Goal: Information Seeking & Learning: Check status

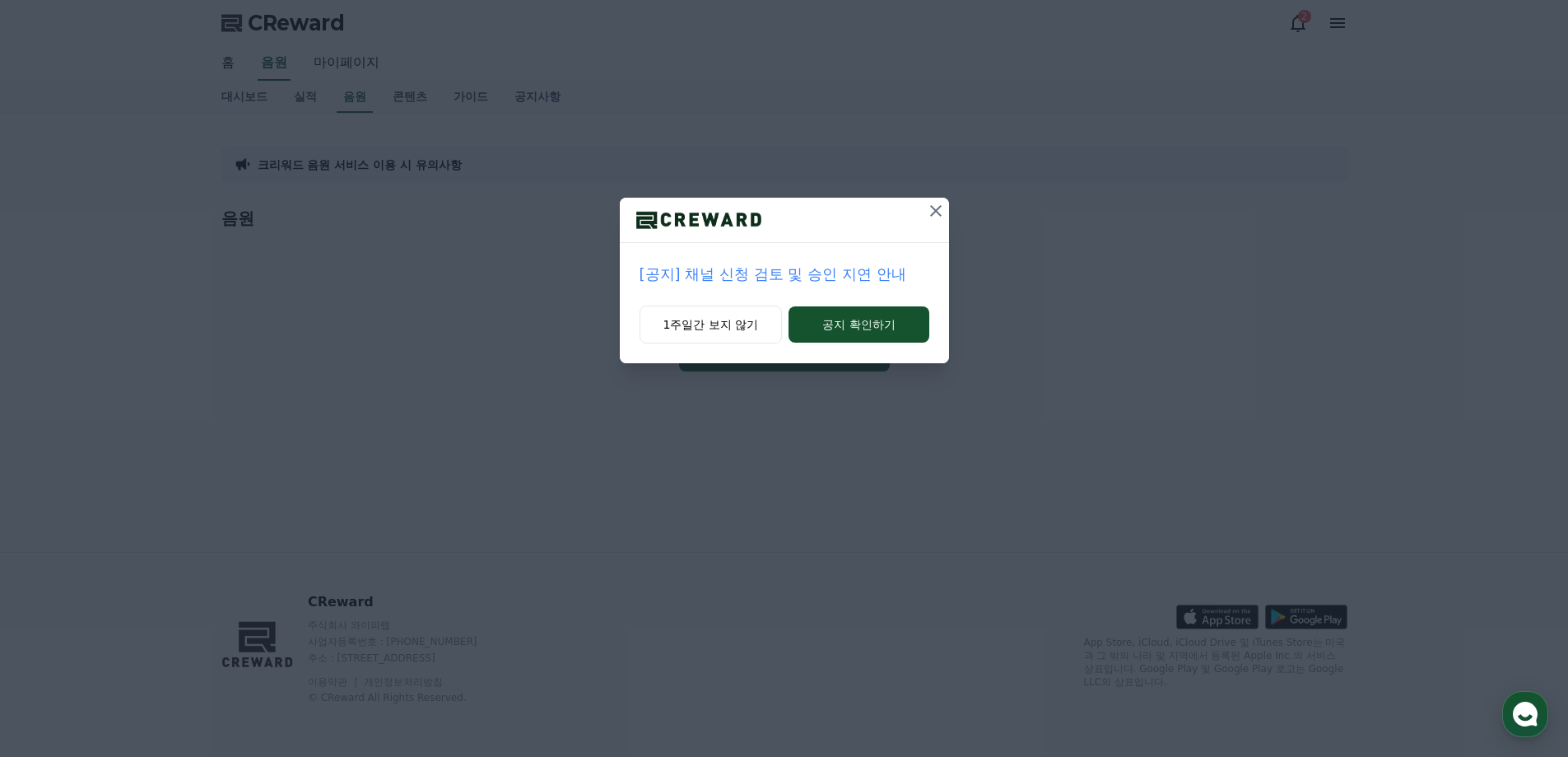
click at [933, 214] on icon at bounding box center [936, 211] width 20 height 20
click at [936, 212] on icon at bounding box center [937, 210] width 12 height 12
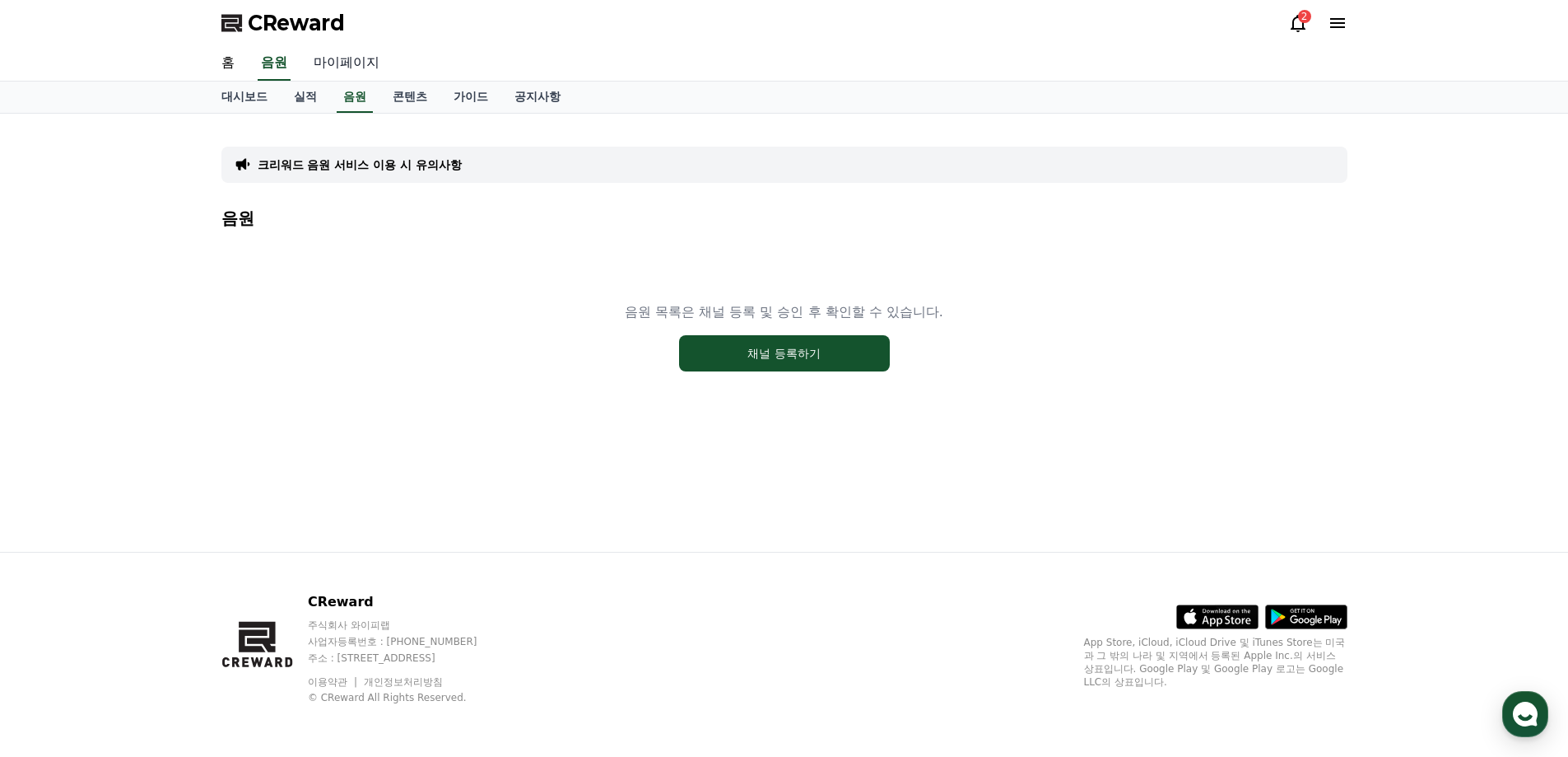
click at [337, 61] on link "마이페이지" at bounding box center [346, 63] width 92 height 35
select select "**********"
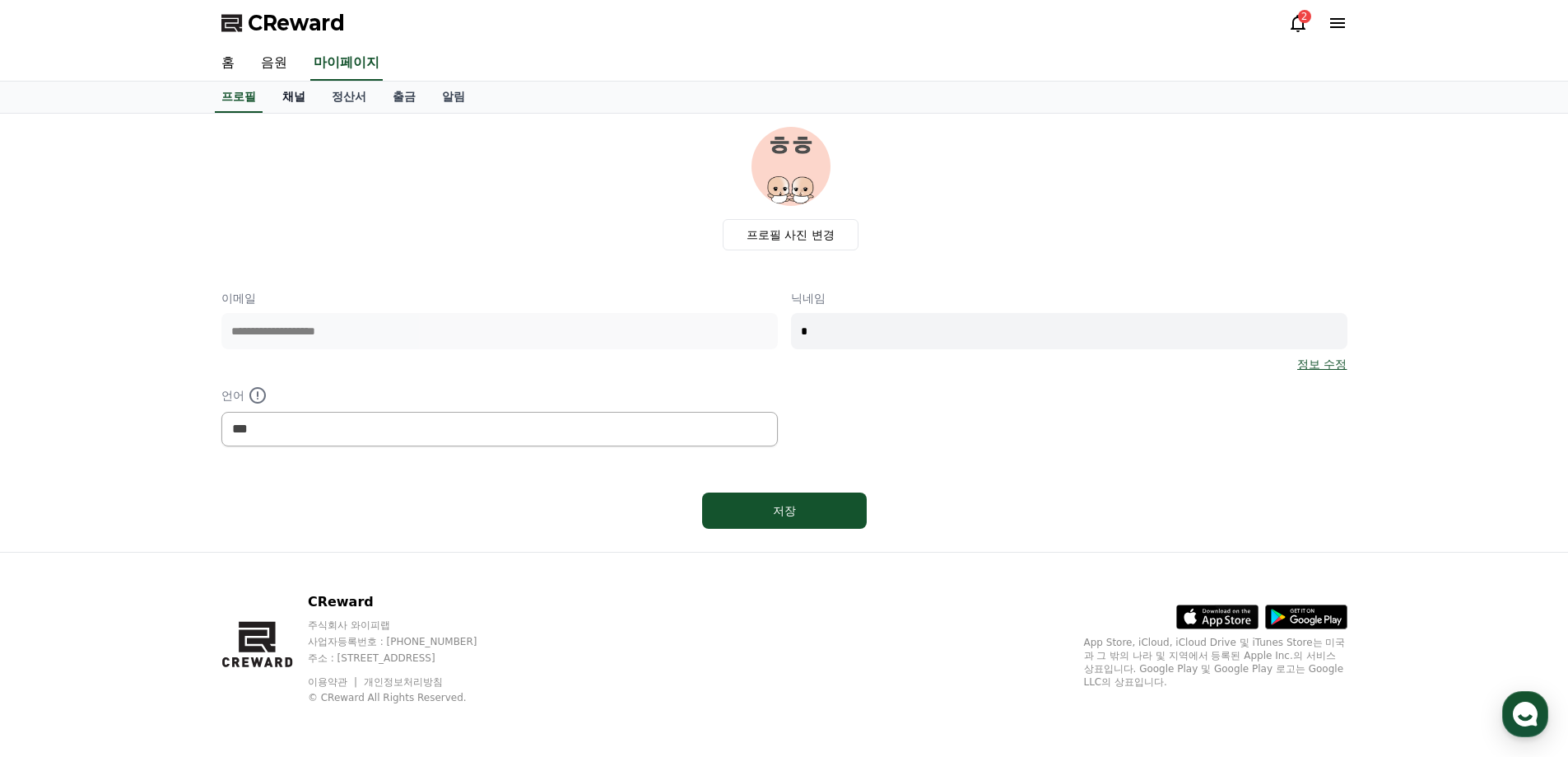
click at [300, 98] on link "채널" at bounding box center [294, 97] width 50 height 31
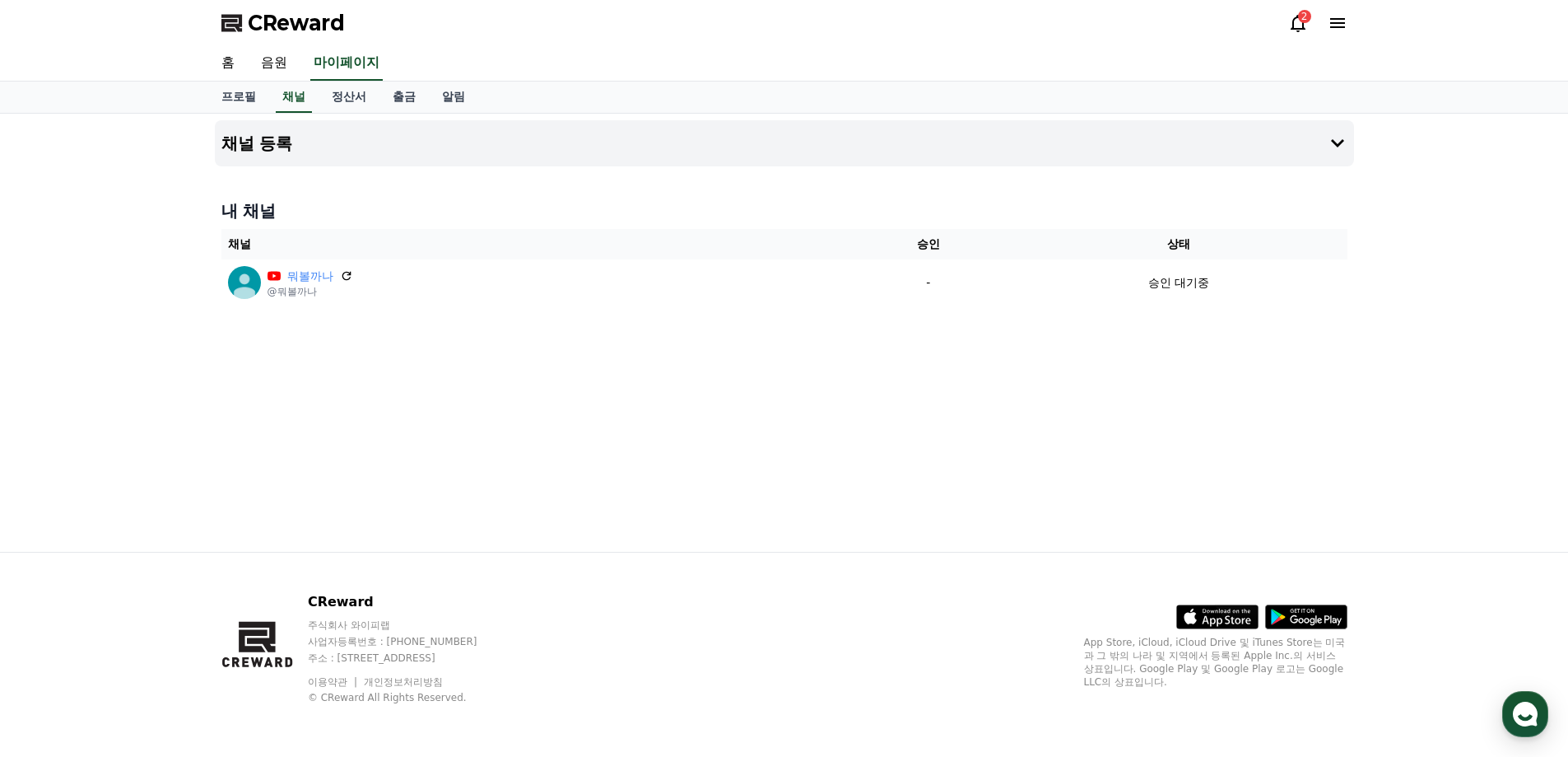
click at [1306, 28] on icon at bounding box center [1298, 23] width 20 height 20
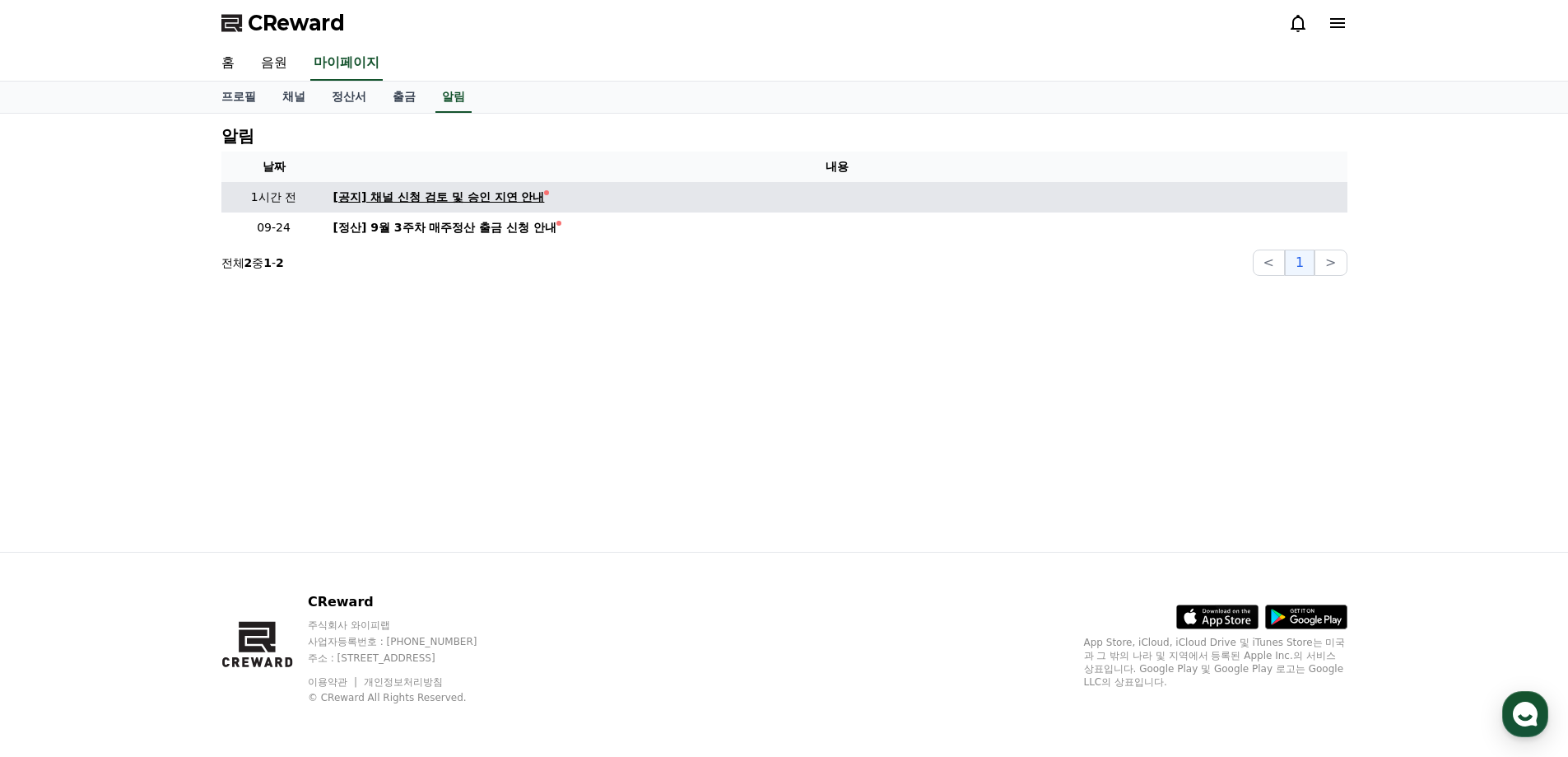
click at [452, 202] on div "[공지] 채널 신청 검토 및 승인 지연 안내" at bounding box center [439, 196] width 212 height 17
